Goal: Find specific page/section: Find specific page/section

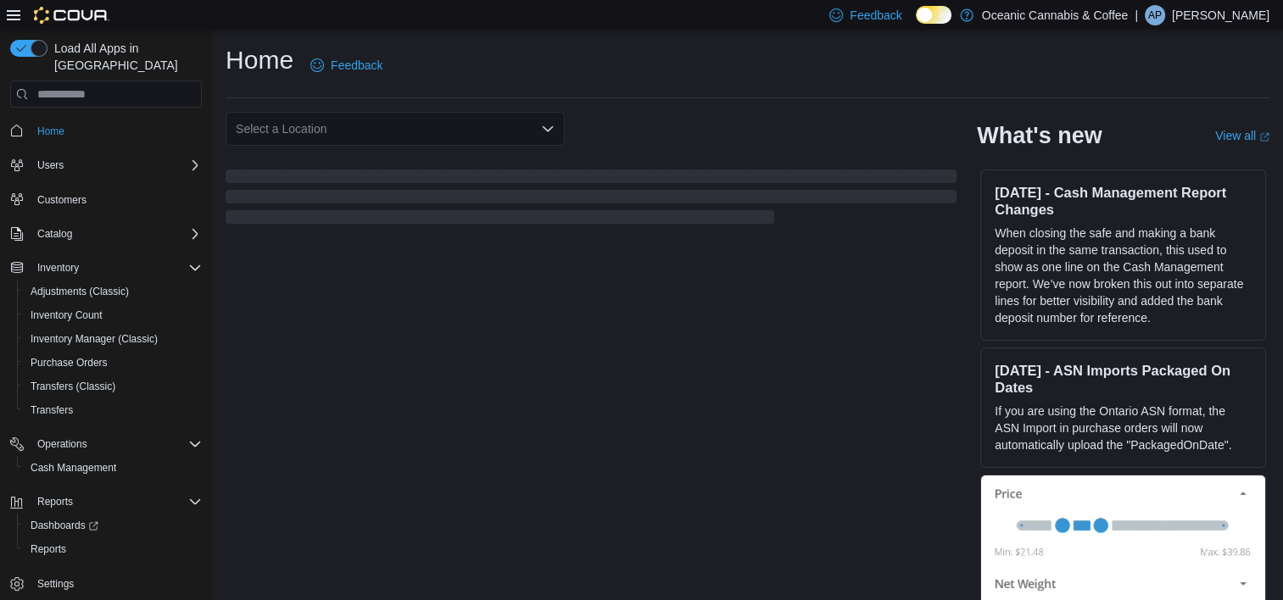
click at [197, 189] on span "Customers" at bounding box center [116, 199] width 171 height 21
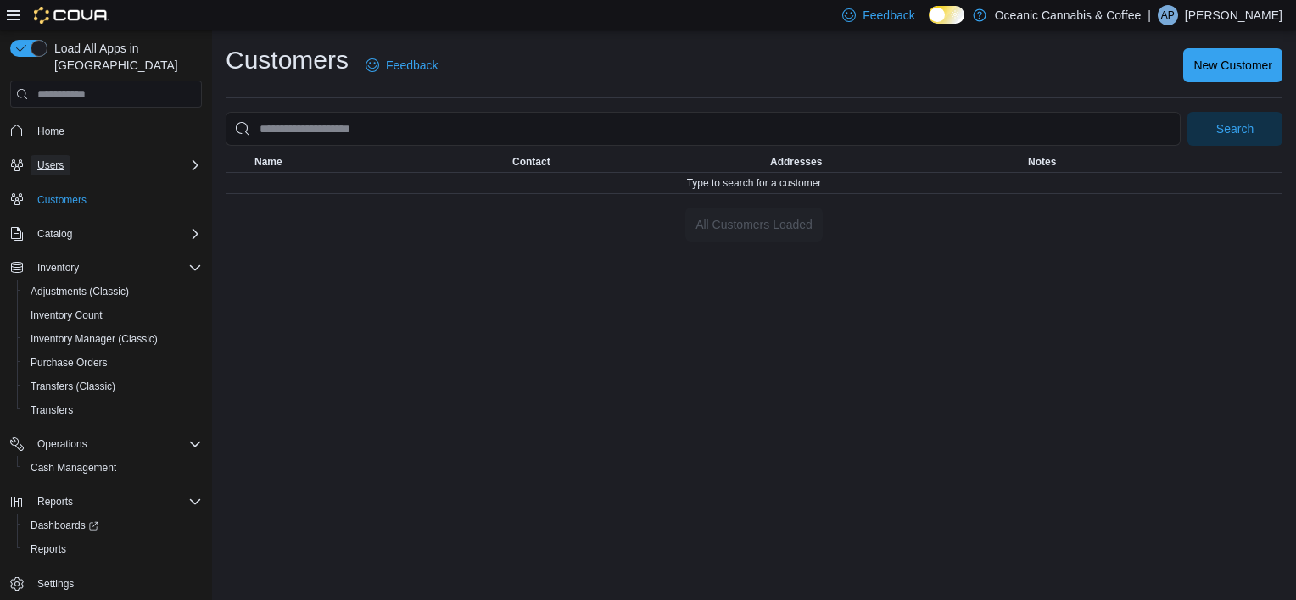
click at [61, 159] on span "Users" at bounding box center [50, 166] width 26 height 14
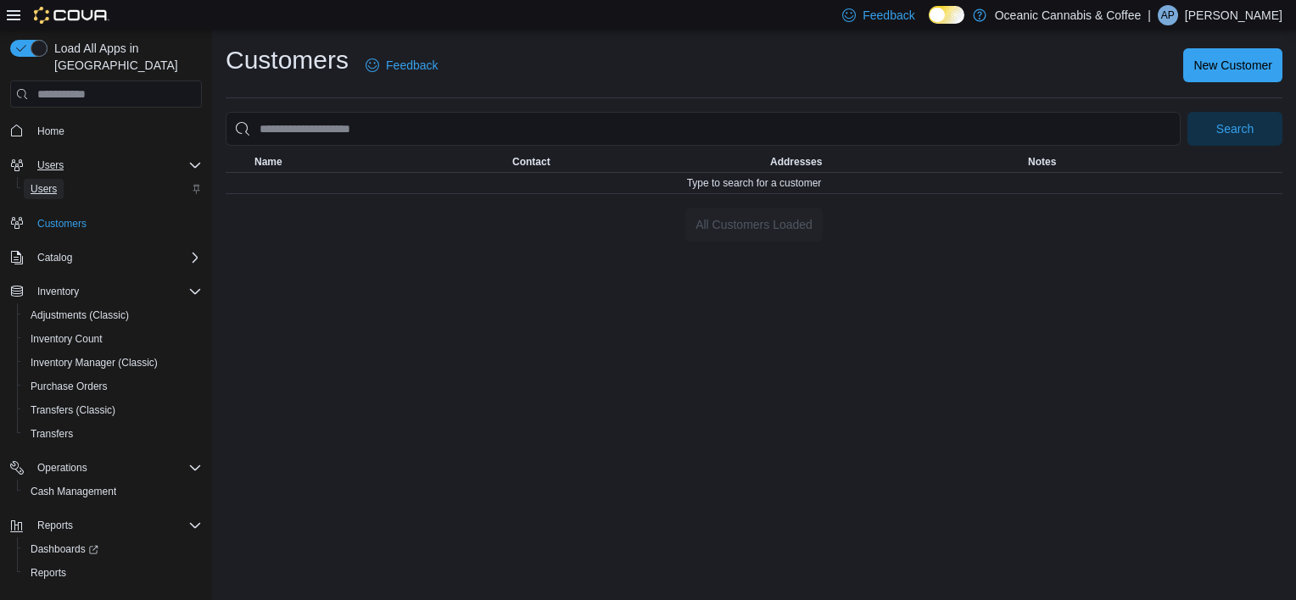
click at [42, 182] on span "Users" at bounding box center [44, 189] width 26 height 14
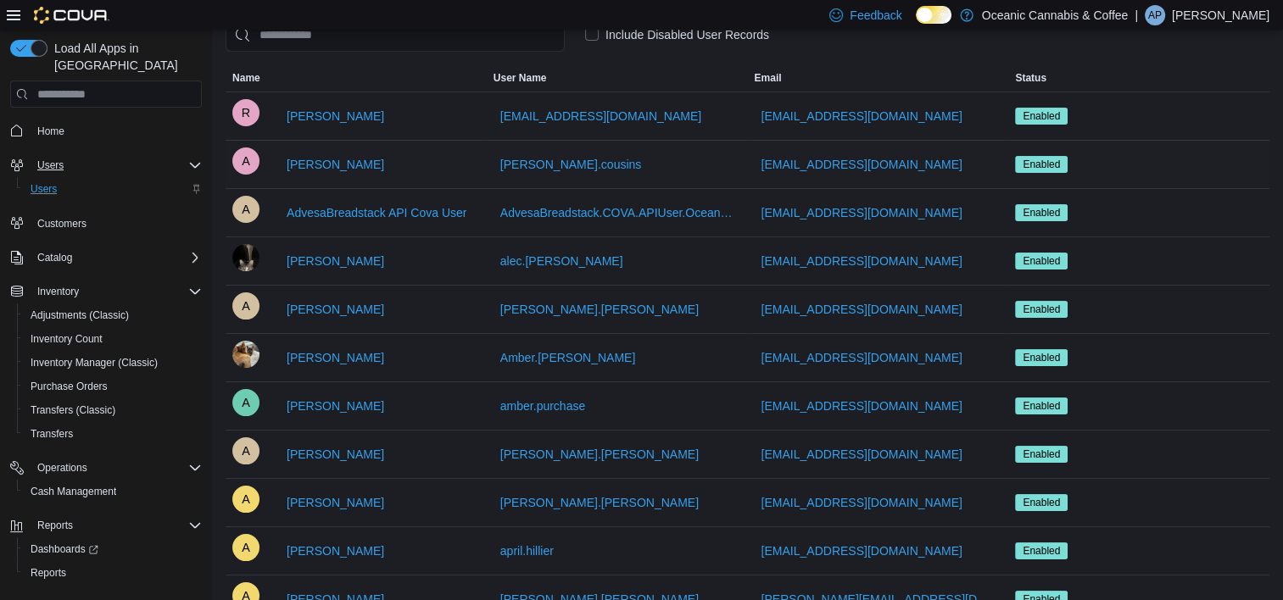
scroll to position [114, 0]
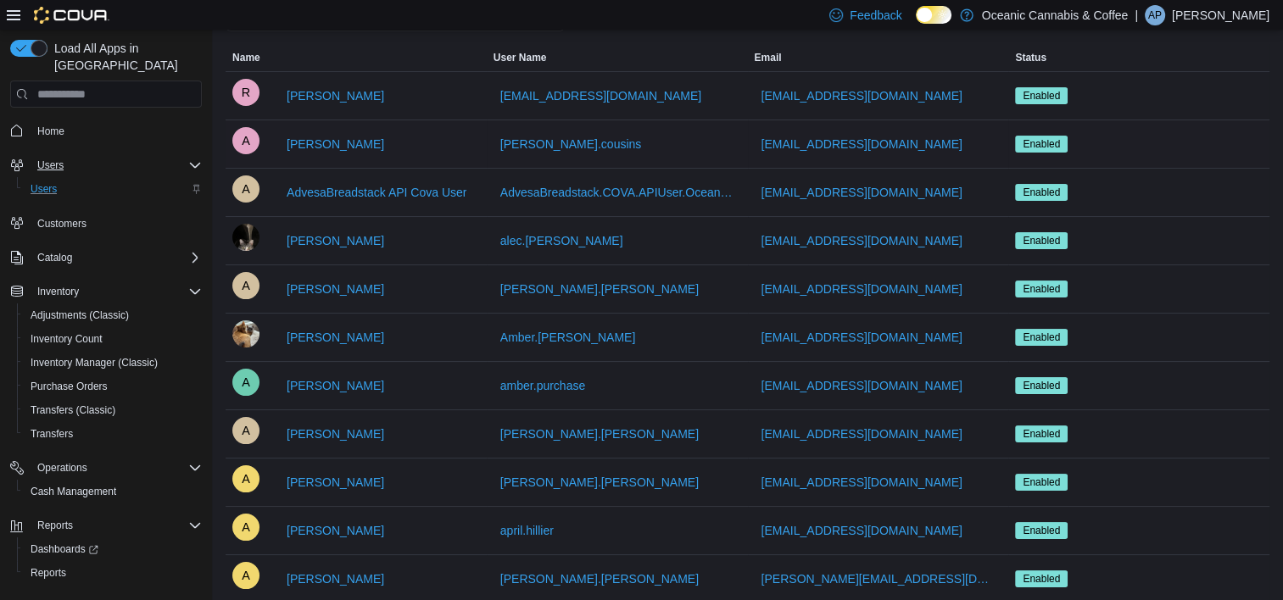
click at [406, 274] on div "A [PERSON_NAME]" at bounding box center [356, 289] width 248 height 34
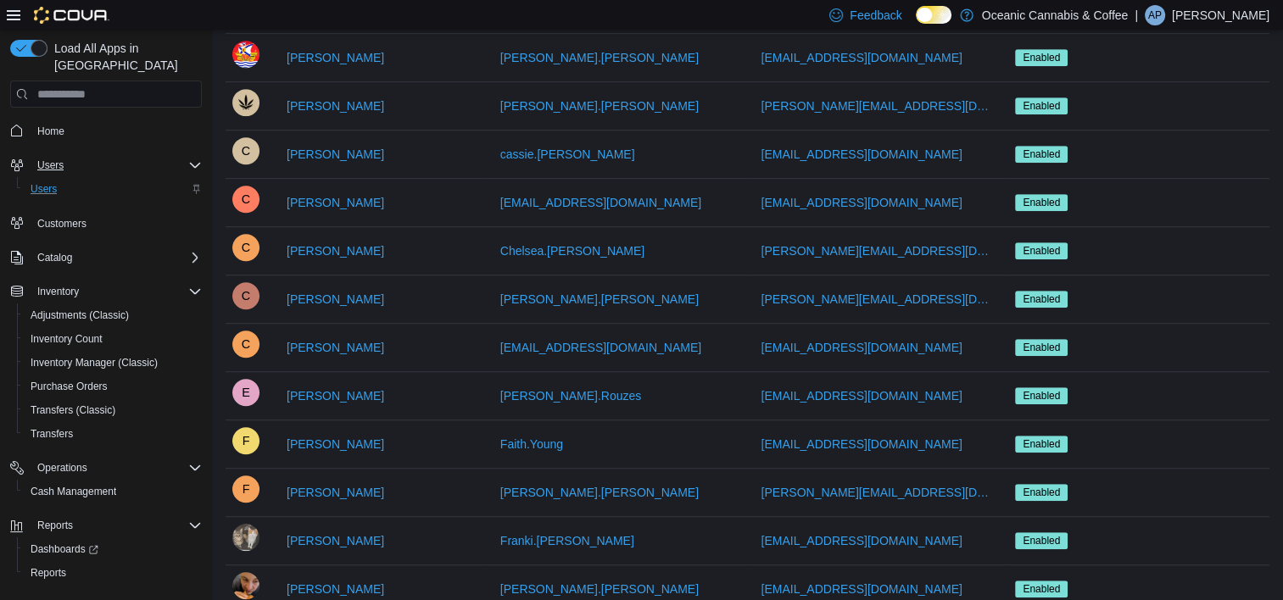
scroll to position [1092, 0]
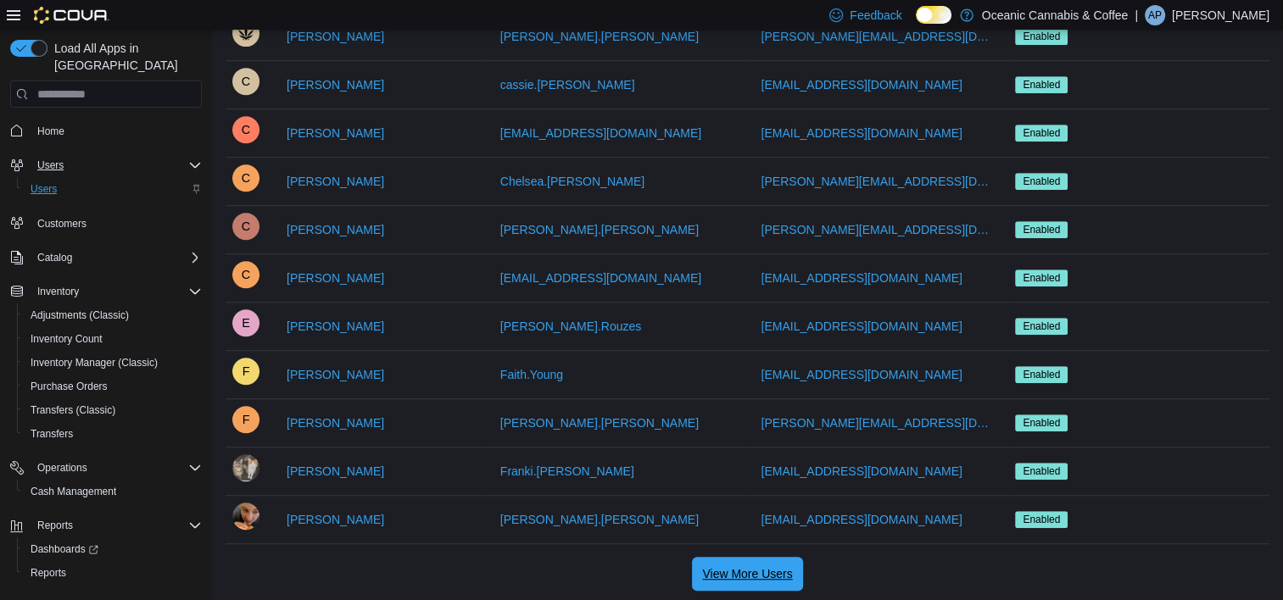
click at [734, 578] on span "View More Users" at bounding box center [747, 574] width 90 height 34
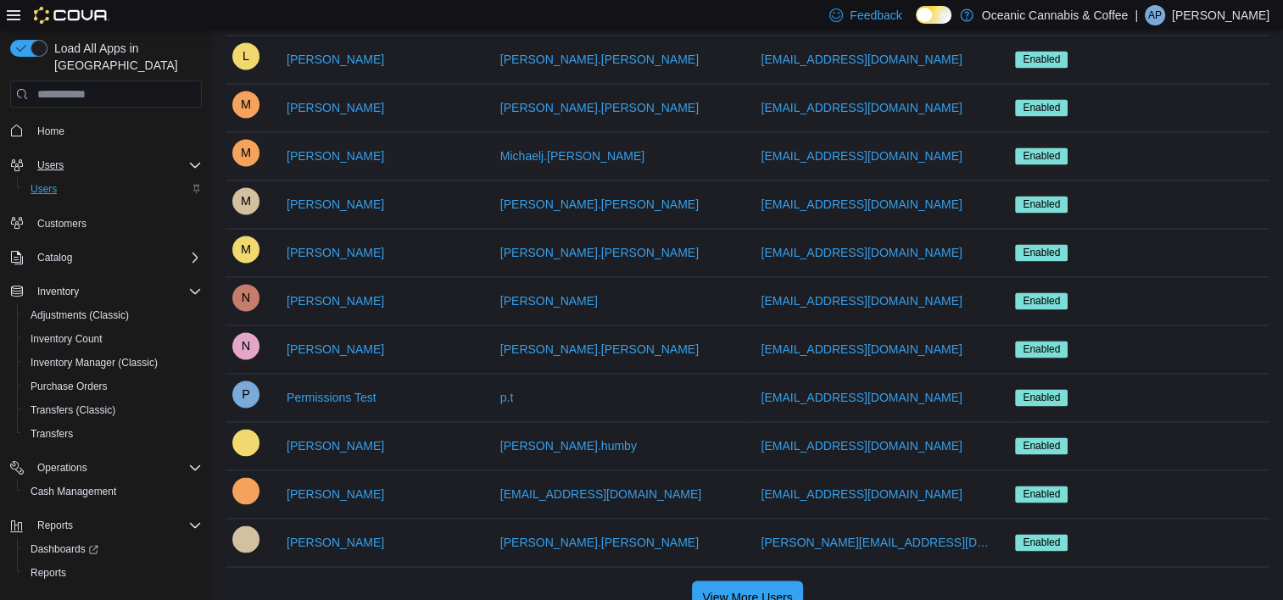
scroll to position [2537, 0]
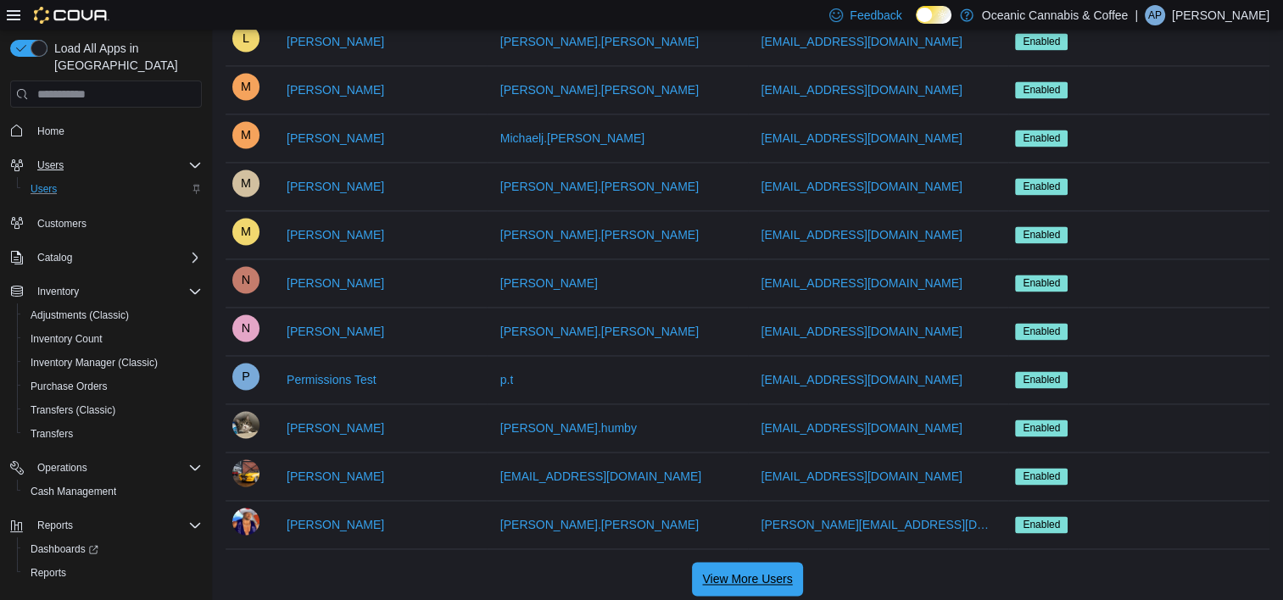
click at [734, 562] on span "View More Users" at bounding box center [747, 579] width 90 height 34
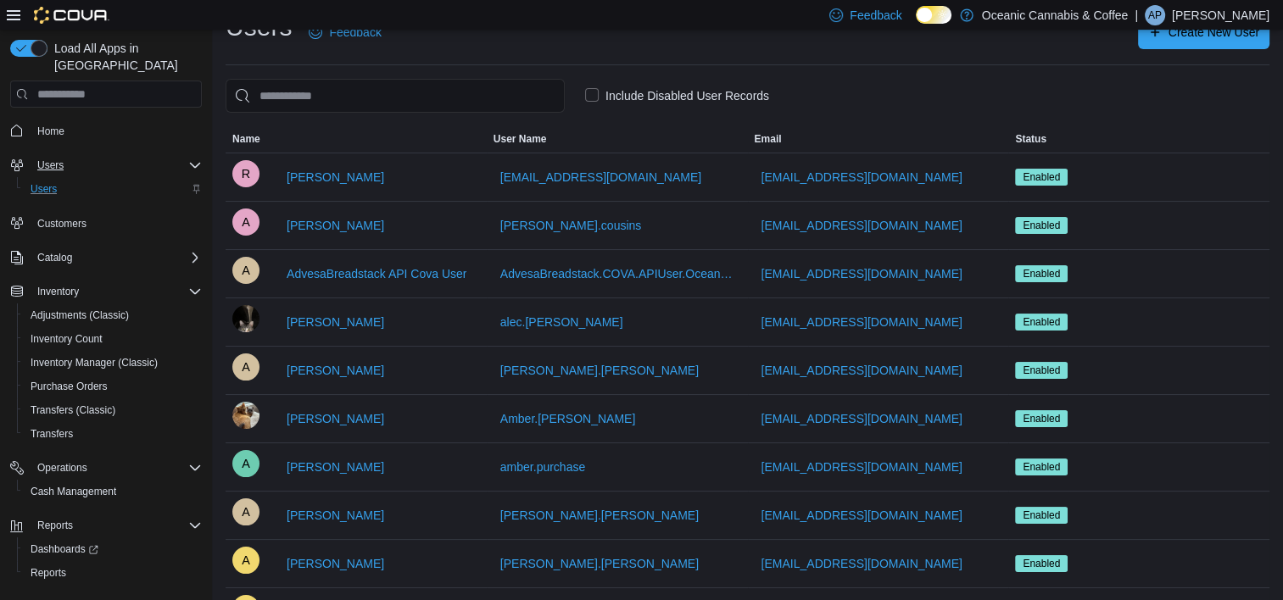
scroll to position [0, 0]
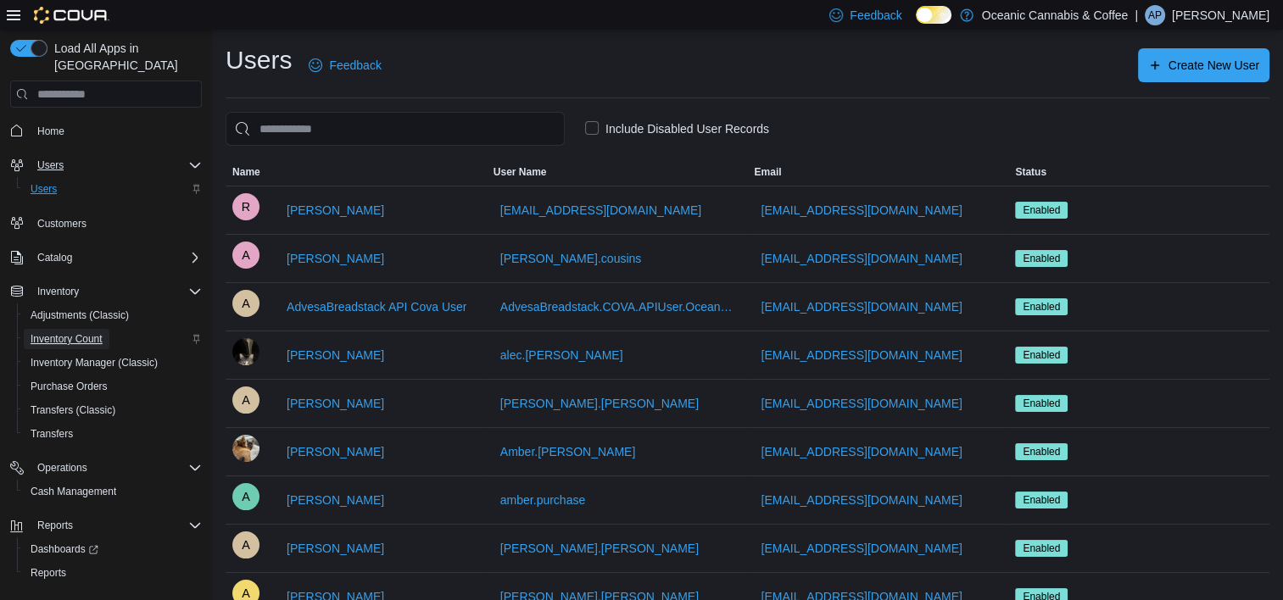
click at [70, 332] on span "Inventory Count" at bounding box center [67, 339] width 72 height 14
